Goal: Task Accomplishment & Management: Manage account settings

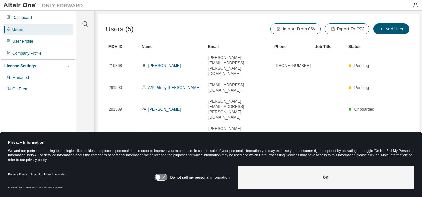
click at [160, 179] on icon at bounding box center [157, 177] width 5 height 5
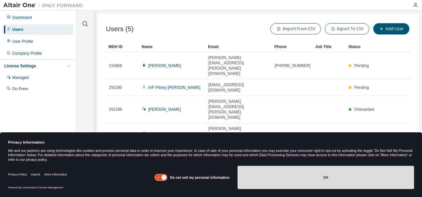
click at [299, 179] on button "OK" at bounding box center [326, 177] width 177 height 23
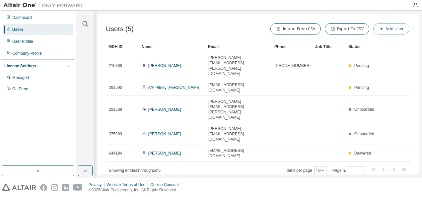
click at [385, 27] on span "button" at bounding box center [381, 28] width 5 height 5
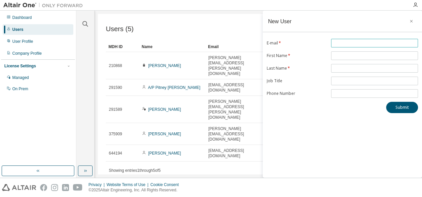
click at [342, 44] on input "text" at bounding box center [375, 43] width 84 height 5
type input "*"
type input "**********"
click at [343, 55] on input "text" at bounding box center [375, 55] width 84 height 5
type input "******"
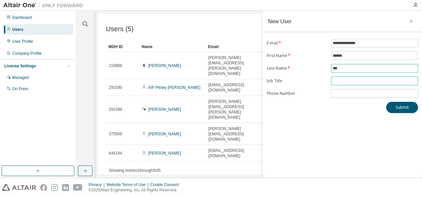
type input "***"
click at [343, 82] on input "text" at bounding box center [375, 80] width 84 height 5
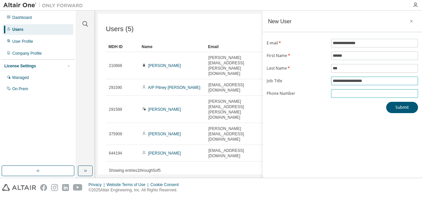
type input "**********"
click at [343, 91] on input "tel" at bounding box center [375, 93] width 84 height 5
type input "**********"
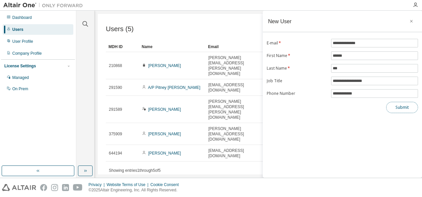
click at [397, 104] on button "Submit" at bounding box center [403, 107] width 32 height 11
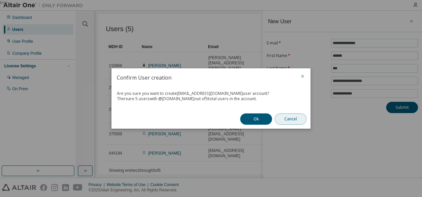
click at [294, 120] on button "Cancel" at bounding box center [291, 119] width 32 height 11
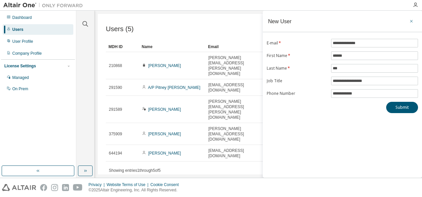
click at [412, 21] on icon "button" at bounding box center [412, 21] width 5 height 5
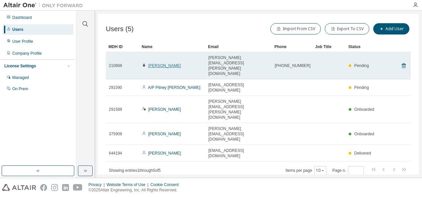
click at [158, 63] on link "[PERSON_NAME]" at bounding box center [164, 65] width 33 height 5
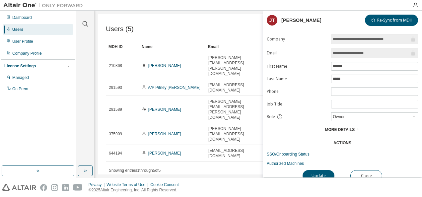
click at [215, 143] on div "Users (5) Import From CSV Export To CSV Add User Clear Load Save Save As Field …" at bounding box center [258, 94] width 321 height 161
click at [365, 172] on button "Close" at bounding box center [367, 175] width 32 height 11
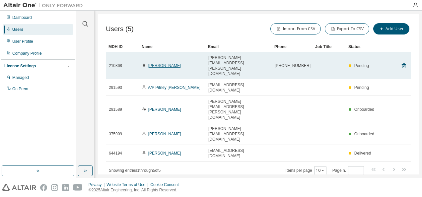
click at [153, 63] on link "[PERSON_NAME]" at bounding box center [164, 65] width 33 height 5
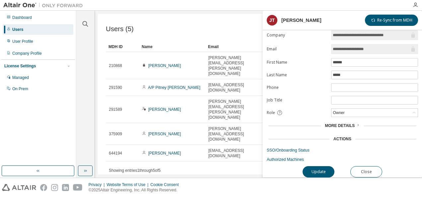
scroll to position [5, 0]
click at [345, 124] on span "More Details" at bounding box center [340, 126] width 30 height 5
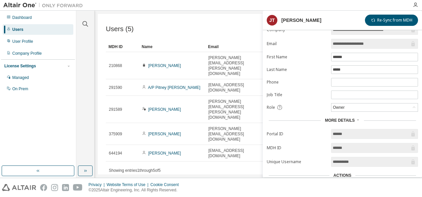
scroll to position [0, 0]
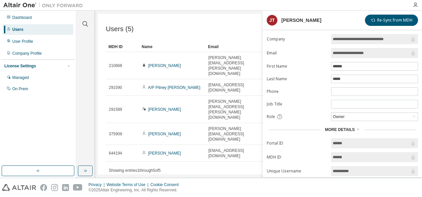
click at [243, 138] on div "Users (5) Import From CSV Export To CSV Add User Clear Load Save Save As Field …" at bounding box center [258, 94] width 321 height 161
click at [228, 149] on div "Users (5) Import From CSV Export To CSV Add User Clear Load Save Save As Field …" at bounding box center [258, 94] width 321 height 161
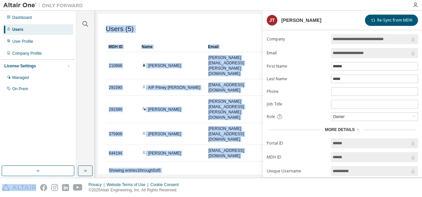
click at [228, 149] on div "Users (5) Import From CSV Export To CSV Add User Clear Load Save Save As Field …" at bounding box center [258, 94] width 321 height 161
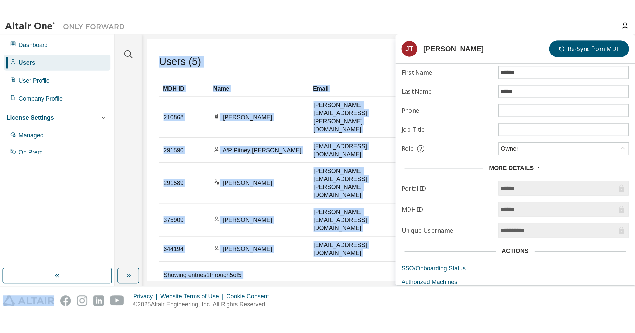
scroll to position [46, 0]
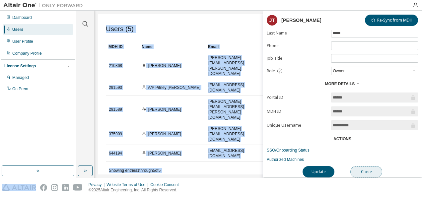
click at [365, 170] on button "Close" at bounding box center [367, 171] width 32 height 11
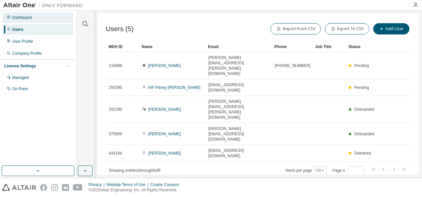
click at [30, 19] on div "Dashboard" at bounding box center [22, 17] width 20 height 5
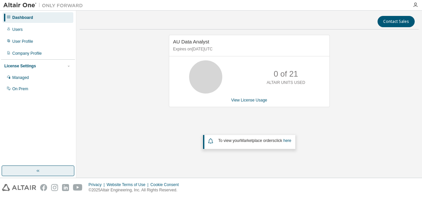
click at [34, 175] on button "button" at bounding box center [38, 171] width 73 height 11
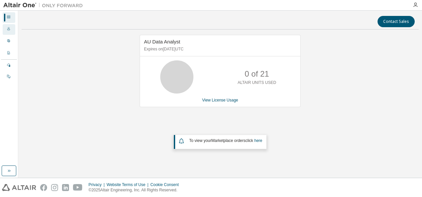
click at [8, 31] on icon at bounding box center [8, 28] width 3 height 3
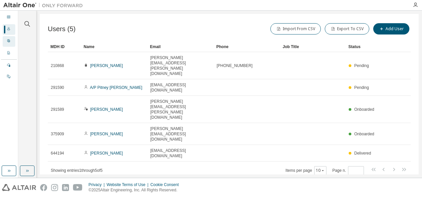
click at [8, 41] on icon at bounding box center [9, 41] width 4 height 4
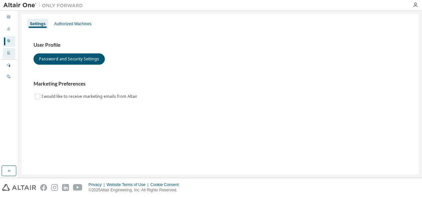
click at [8, 51] on icon at bounding box center [9, 53] width 4 height 4
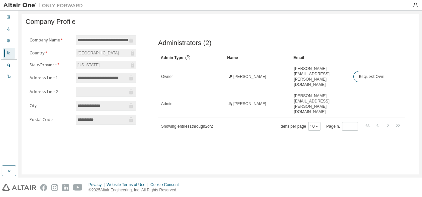
click at [236, 128] on div "Administrators (2) Clear Load Save Save As Field Operator Value Select filter S…" at bounding box center [281, 89] width 263 height 117
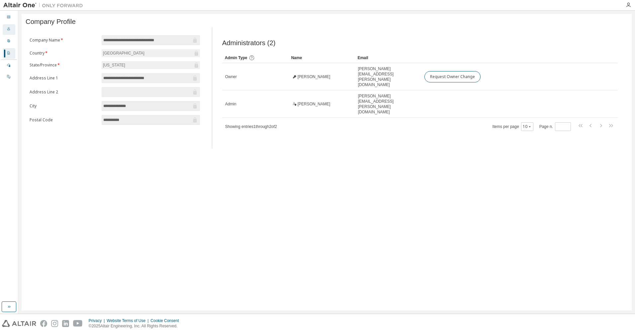
click at [6, 29] on div "Users" at bounding box center [9, 29] width 13 height 11
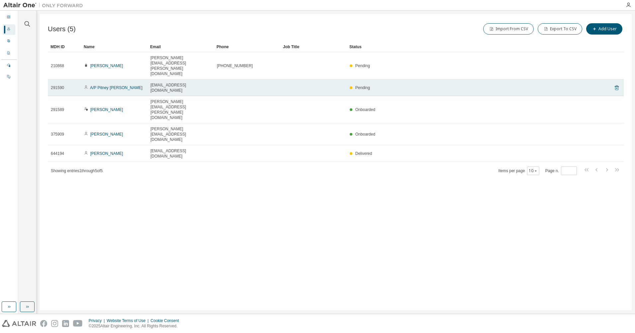
click at [422, 84] on icon at bounding box center [617, 88] width 6 height 8
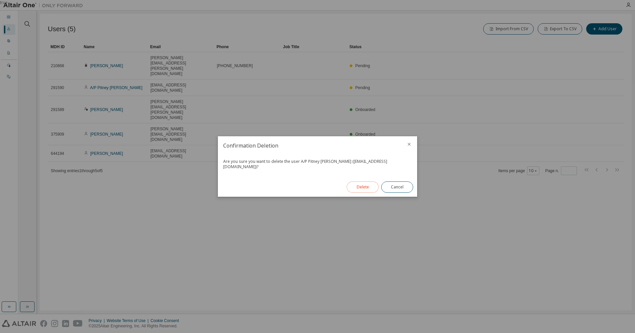
click at [364, 183] on button "Delete" at bounding box center [363, 186] width 32 height 11
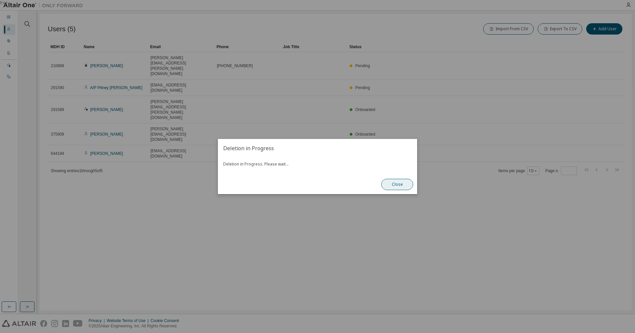
click at [397, 184] on button "Close" at bounding box center [397, 184] width 32 height 11
click at [397, 185] on button "Close" at bounding box center [397, 184] width 32 height 11
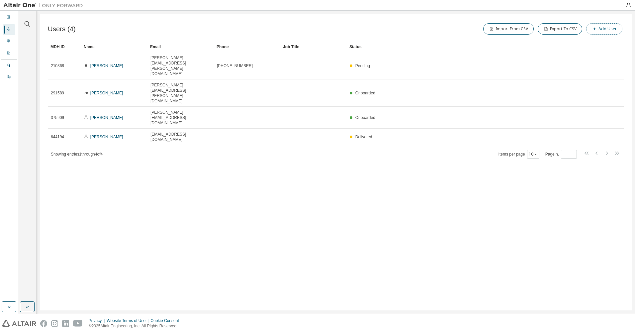
click at [422, 29] on icon "button" at bounding box center [595, 29] width 4 height 4
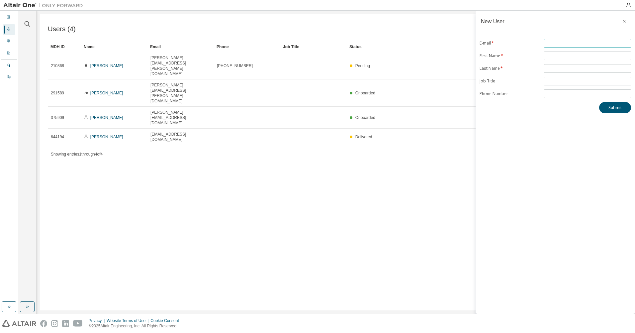
click at [422, 42] on input "text" at bounding box center [588, 43] width 84 height 5
type input "**********"
type input "******"
type input "***"
type input "**********"
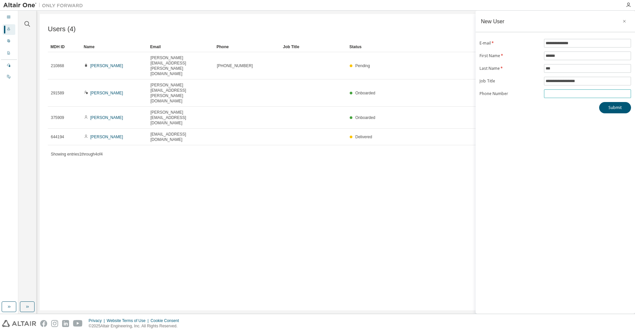
click at [422, 91] on input "tel" at bounding box center [588, 93] width 84 height 5
type input "**********"
click at [422, 108] on button "Submit" at bounding box center [615, 107] width 32 height 11
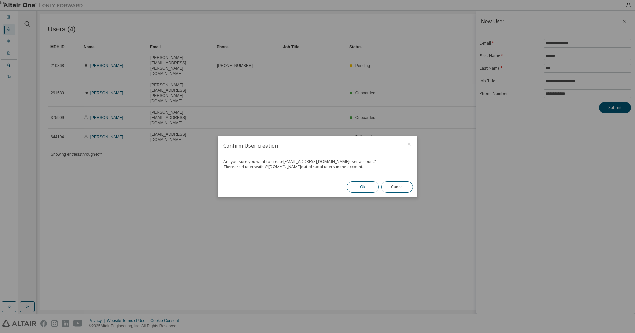
click at [354, 187] on button "Ok" at bounding box center [363, 186] width 32 height 11
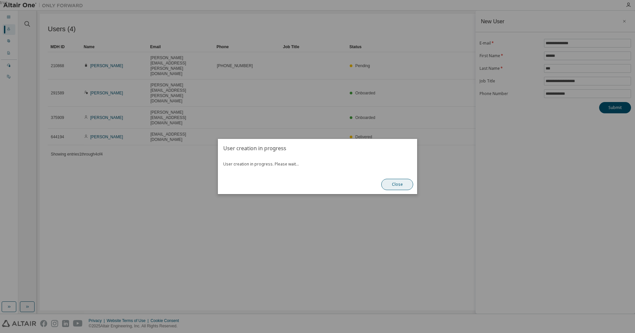
click at [390, 186] on button "Close" at bounding box center [397, 184] width 32 height 11
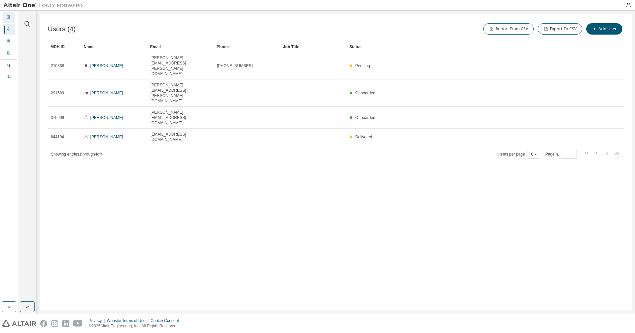
click at [10, 18] on icon at bounding box center [8, 16] width 3 height 3
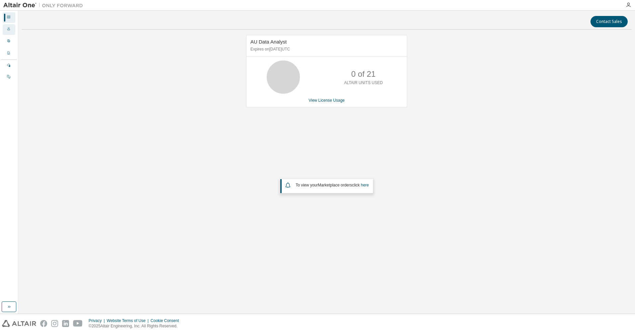
click at [10, 26] on div "Users" at bounding box center [9, 29] width 13 height 11
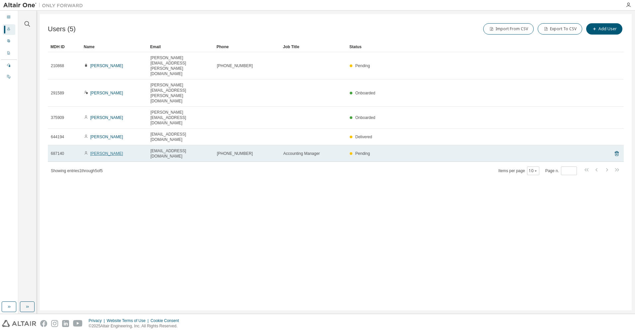
click at [94, 151] on link "[PERSON_NAME]" at bounding box center [106, 153] width 33 height 5
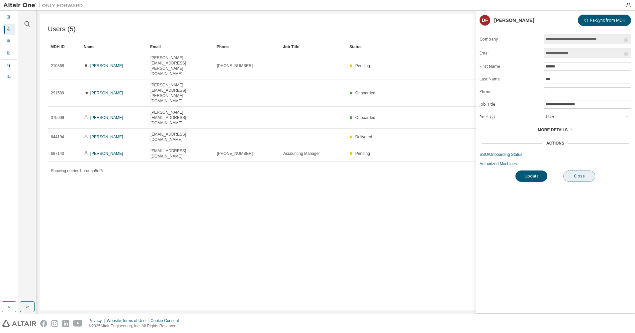
click at [422, 178] on button "Close" at bounding box center [579, 175] width 32 height 11
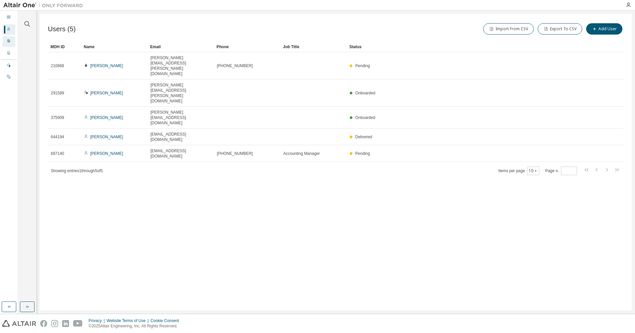
click at [8, 41] on icon at bounding box center [9, 41] width 4 height 4
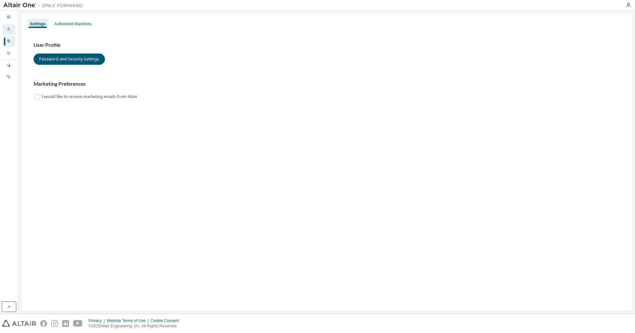
click at [8, 31] on icon at bounding box center [8, 28] width 3 height 3
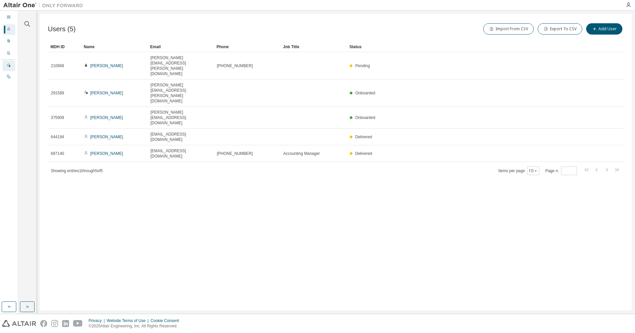
click at [9, 64] on icon at bounding box center [9, 65] width 4 height 4
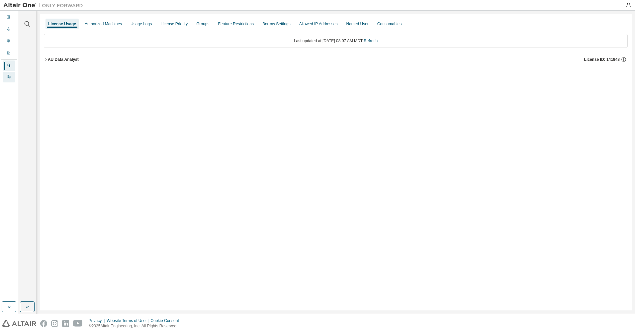
click at [8, 76] on icon at bounding box center [9, 76] width 4 height 4
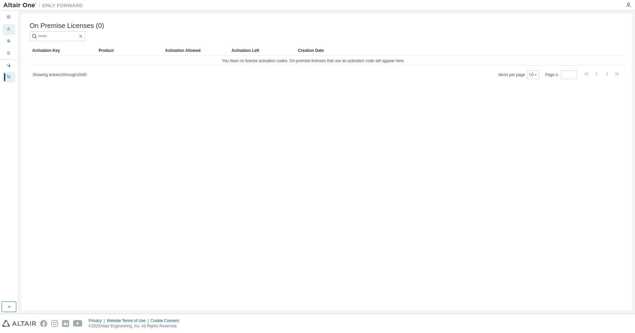
click at [11, 32] on div "Users" at bounding box center [9, 29] width 13 height 11
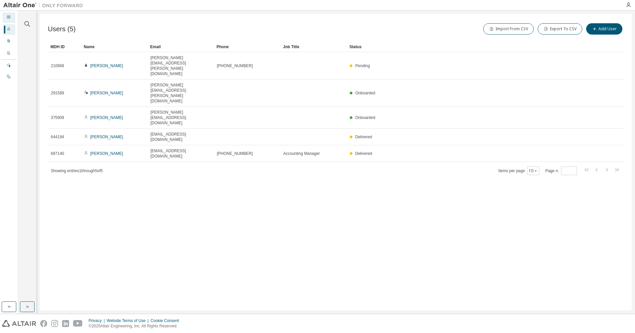
click at [6, 18] on div "Dashboard" at bounding box center [9, 17] width 13 height 11
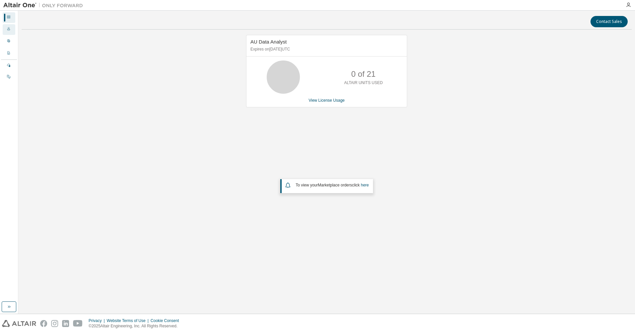
click at [7, 28] on icon at bounding box center [9, 29] width 4 height 4
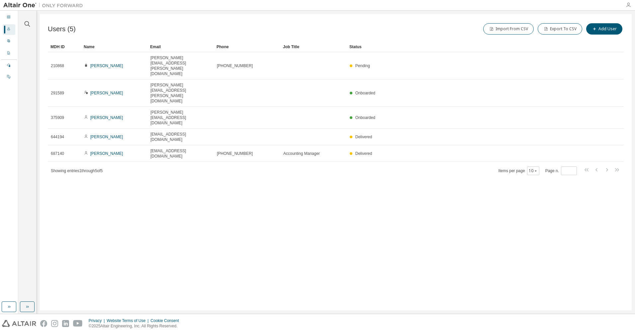
click at [422, 7] on icon "button" at bounding box center [628, 4] width 5 height 5
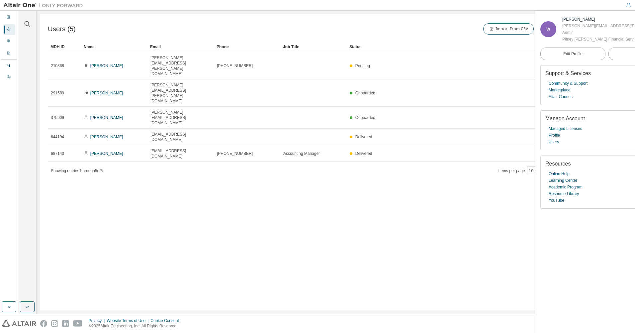
click at [422, 152] on div "Users (5) Import From CSV Export To CSV Add User Clear Load Save Save As Field …" at bounding box center [336, 162] width 592 height 296
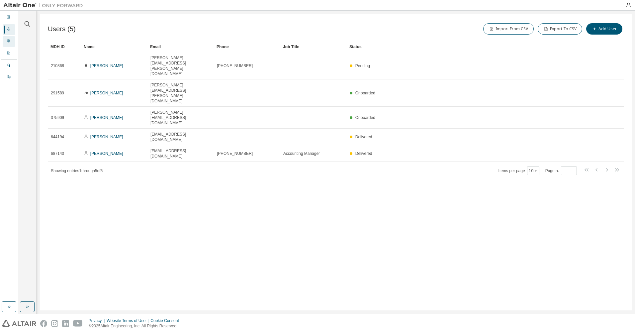
click at [11, 41] on div "User Profile" at bounding box center [9, 41] width 13 height 11
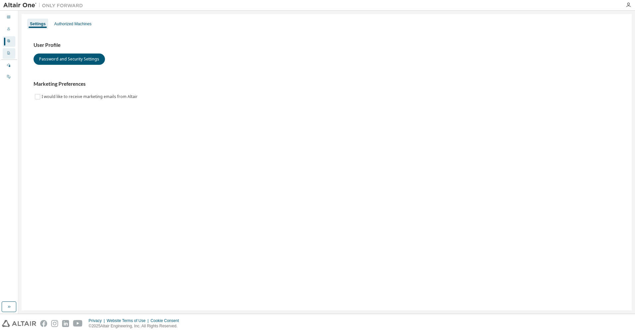
click at [7, 52] on icon at bounding box center [9, 53] width 4 height 4
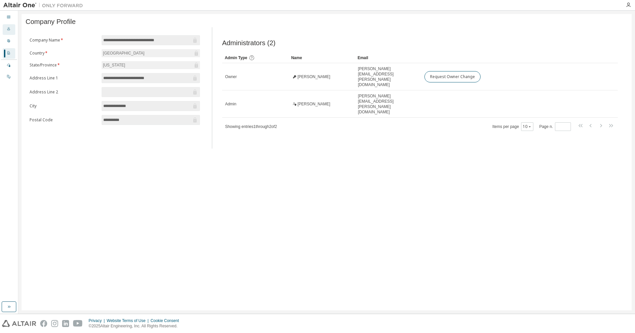
click at [5, 29] on div "Users" at bounding box center [9, 29] width 13 height 11
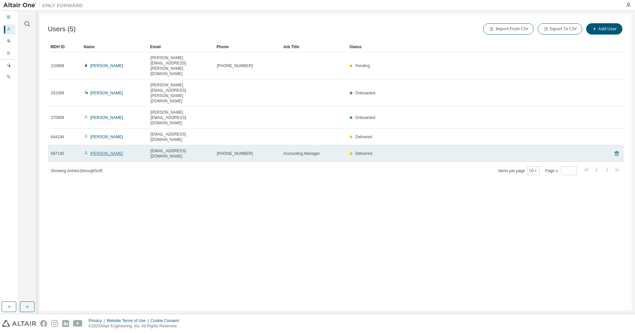
click at [102, 151] on link "[PERSON_NAME]" at bounding box center [106, 153] width 33 height 5
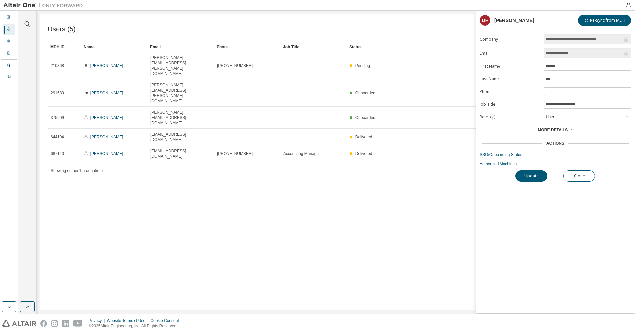
click at [422, 117] on div "User" at bounding box center [587, 117] width 86 height 8
click at [422, 125] on li "Admin" at bounding box center [587, 125] width 85 height 9
click at [422, 177] on button "Update" at bounding box center [531, 175] width 32 height 11
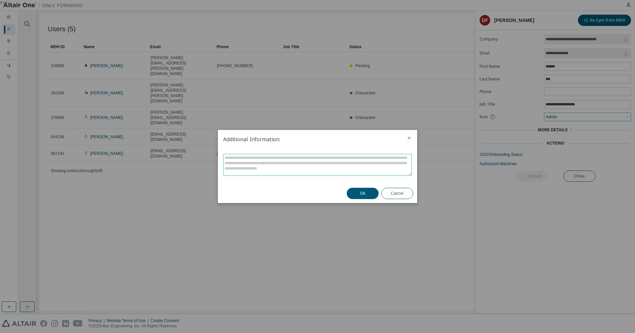
click at [292, 169] on textarea at bounding box center [318, 164] width 188 height 21
type textarea "**********"
click at [358, 196] on button "Ok" at bounding box center [363, 193] width 32 height 11
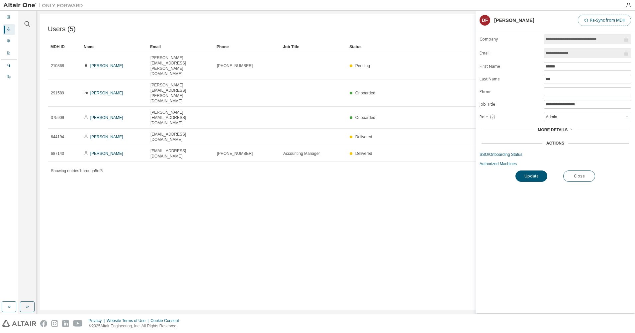
click at [422, 21] on icon "button" at bounding box center [586, 20] width 4 height 4
click at [9, 17] on icon at bounding box center [9, 17] width 4 height 4
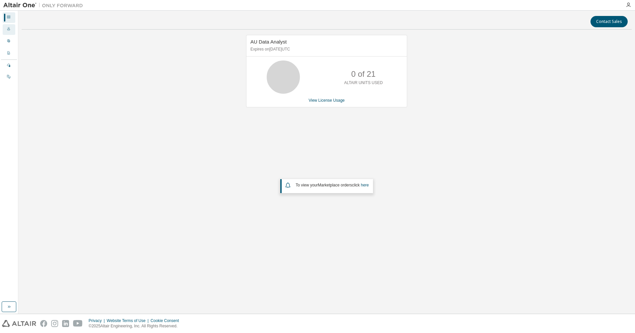
click at [8, 29] on icon at bounding box center [9, 29] width 4 height 4
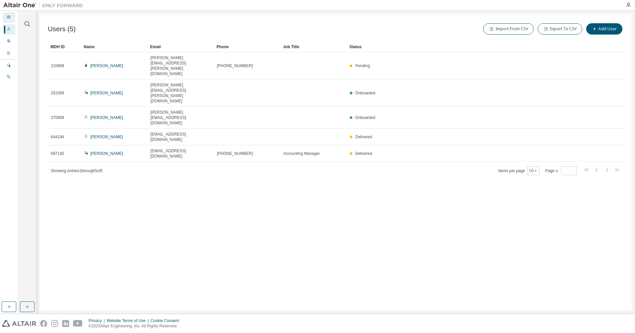
click at [9, 17] on icon at bounding box center [8, 16] width 3 height 3
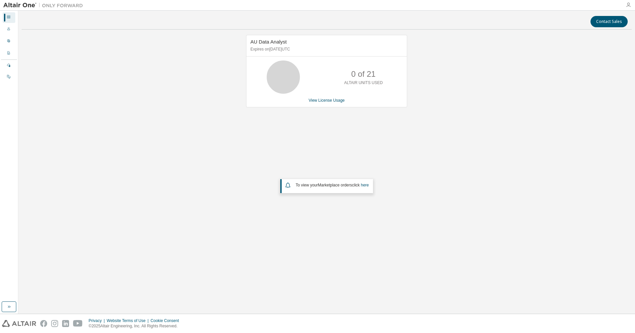
click at [422, 4] on icon "button" at bounding box center [628, 4] width 5 height 5
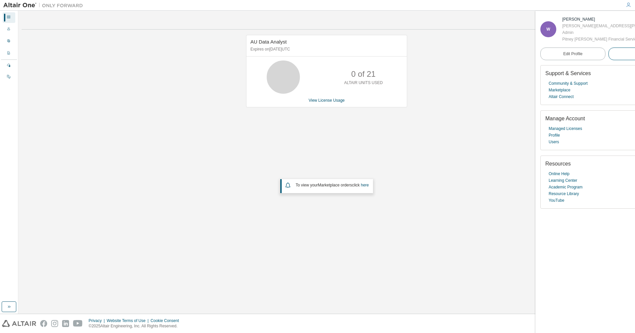
click at [422, 52] on button "Logout" at bounding box center [640, 53] width 65 height 13
